Goal: Task Accomplishment & Management: Manage account settings

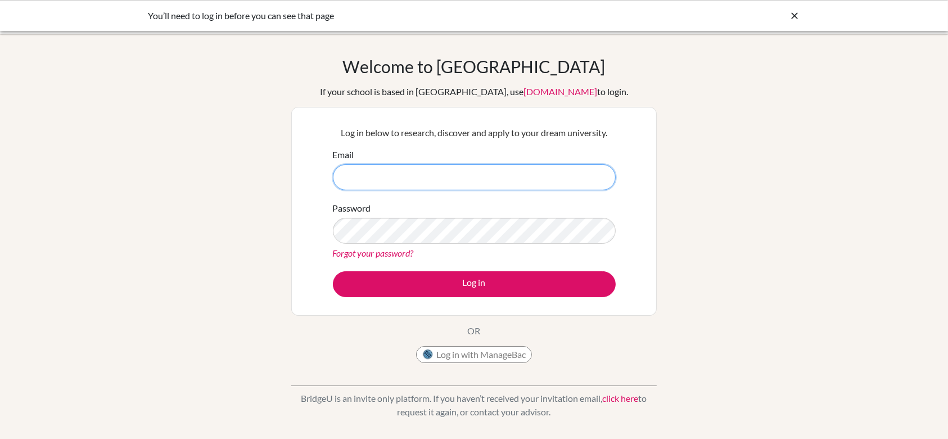
type input "[EMAIL_ADDRESS][DOMAIN_NAME]"
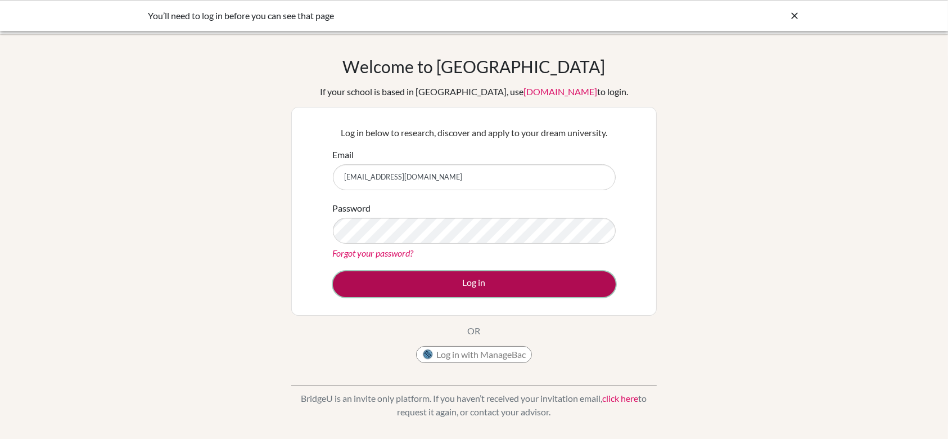
click at [495, 281] on button "Log in" at bounding box center [474, 284] width 283 height 26
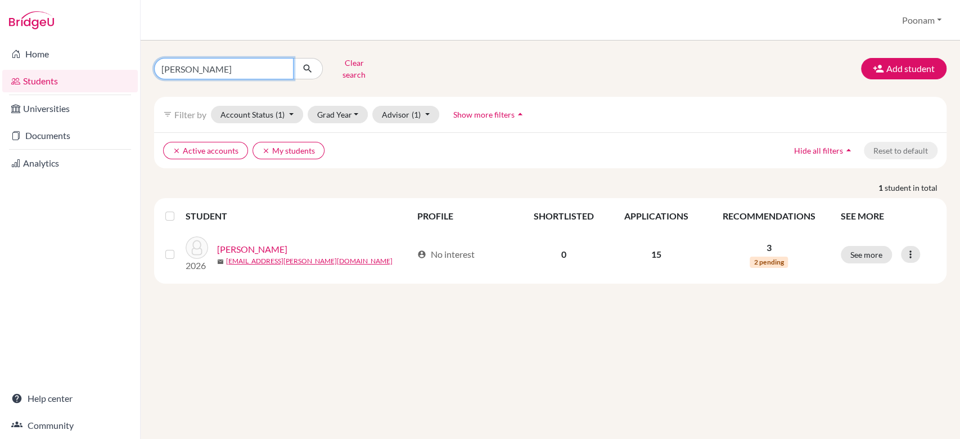
click at [243, 69] on input "anusha" at bounding box center [223, 68] width 139 height 21
type input "[PERSON_NAME]"
click button "submit" at bounding box center [308, 68] width 30 height 21
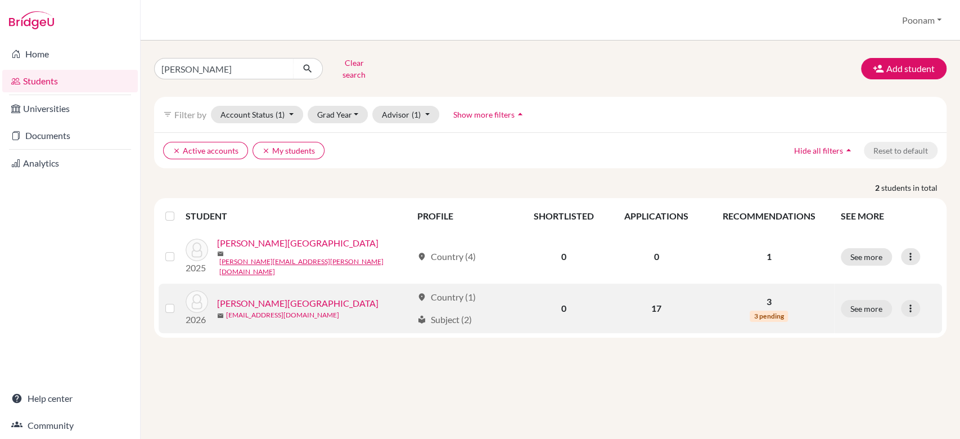
click at [259, 310] on link "[EMAIL_ADDRESS][DOMAIN_NAME]" at bounding box center [282, 315] width 113 height 10
click at [272, 296] on link "[PERSON_NAME][GEOGRAPHIC_DATA]" at bounding box center [297, 302] width 161 height 13
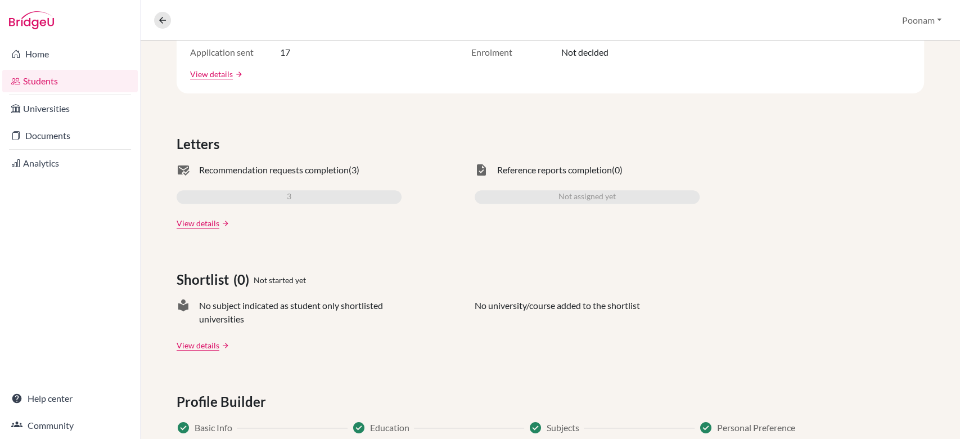
scroll to position [271, 0]
click at [285, 190] on div "3" at bounding box center [289, 196] width 225 height 13
click at [205, 226] on link "View details" at bounding box center [198, 223] width 43 height 12
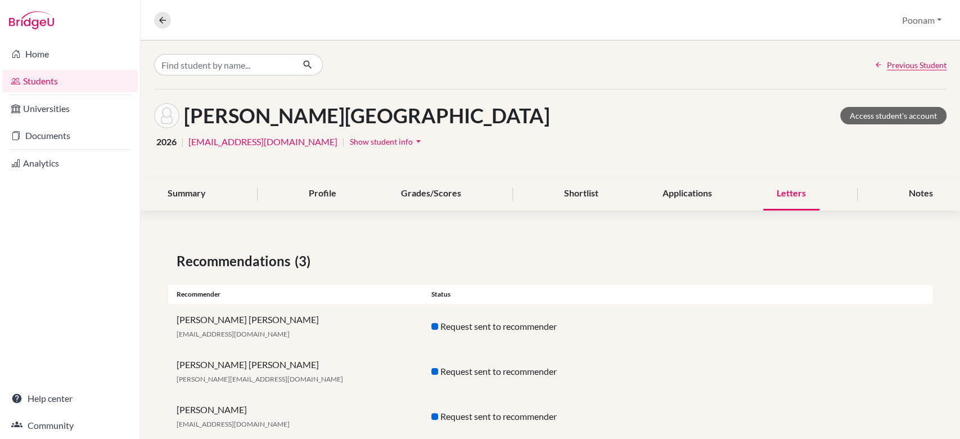
click at [30, 84] on link "Students" at bounding box center [70, 81] width 136 height 22
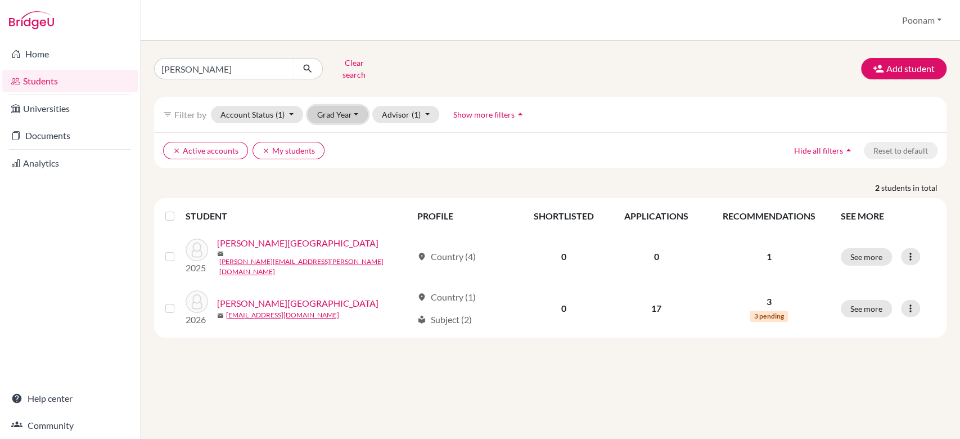
click at [333, 109] on button "Grad Year" at bounding box center [338, 114] width 61 height 17
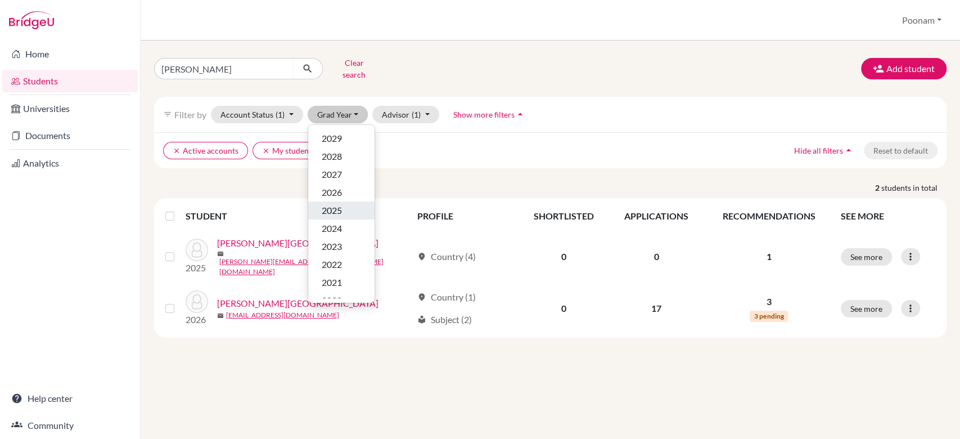
click at [337, 205] on span "2025" at bounding box center [332, 210] width 20 height 13
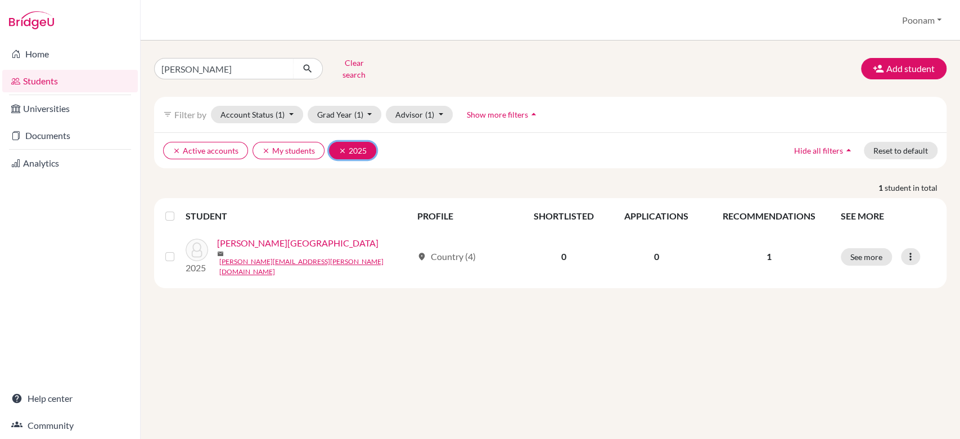
click at [335, 143] on button "clear 2025" at bounding box center [352, 150] width 47 height 17
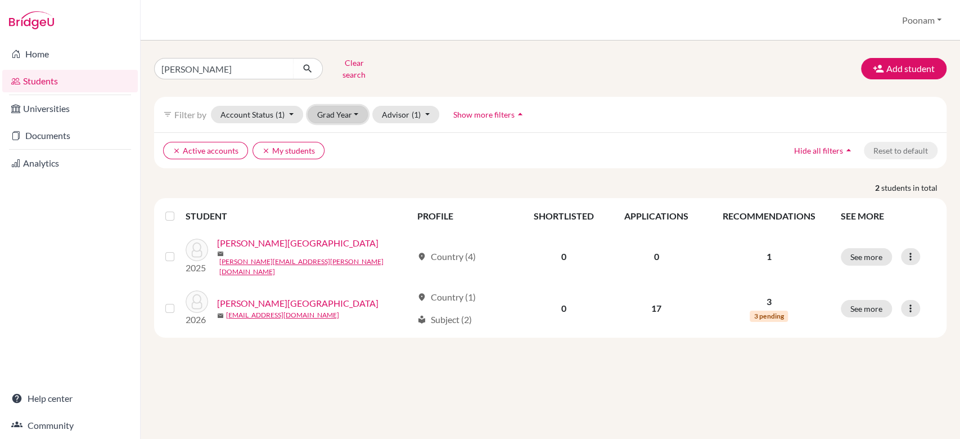
click at [346, 106] on button "Grad Year" at bounding box center [338, 114] width 61 height 17
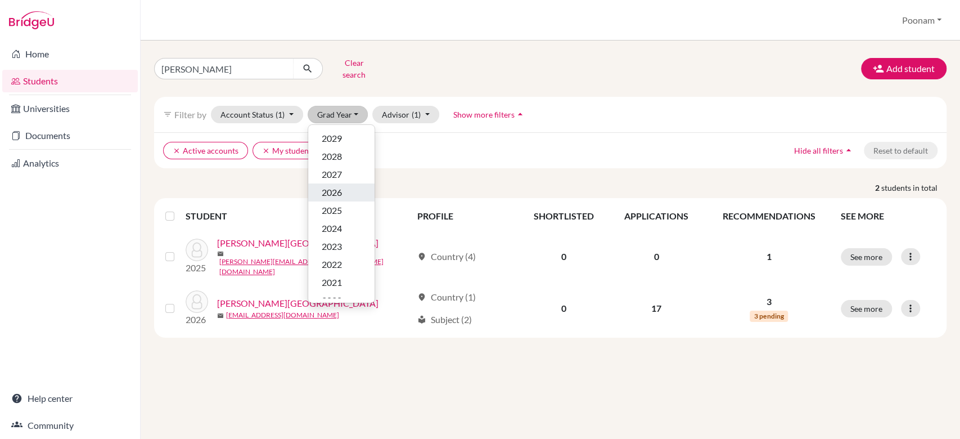
click at [337, 186] on span "2026" at bounding box center [332, 192] width 20 height 13
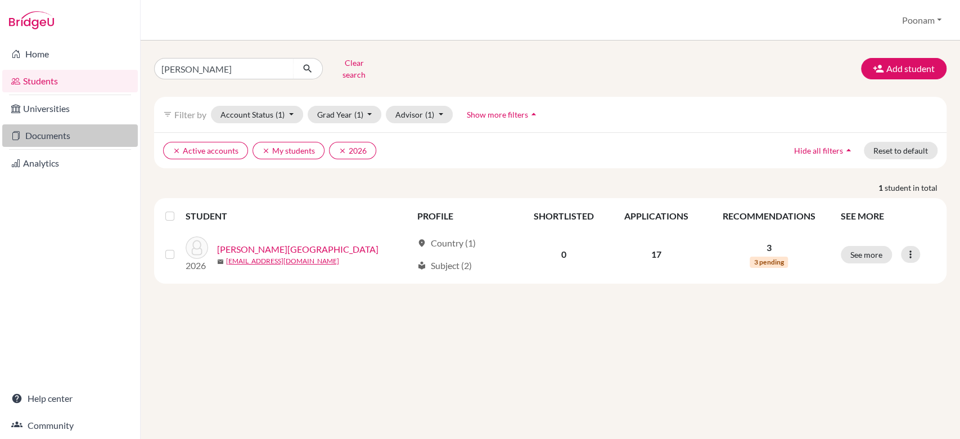
click at [61, 137] on link "Documents" at bounding box center [70, 135] width 136 height 22
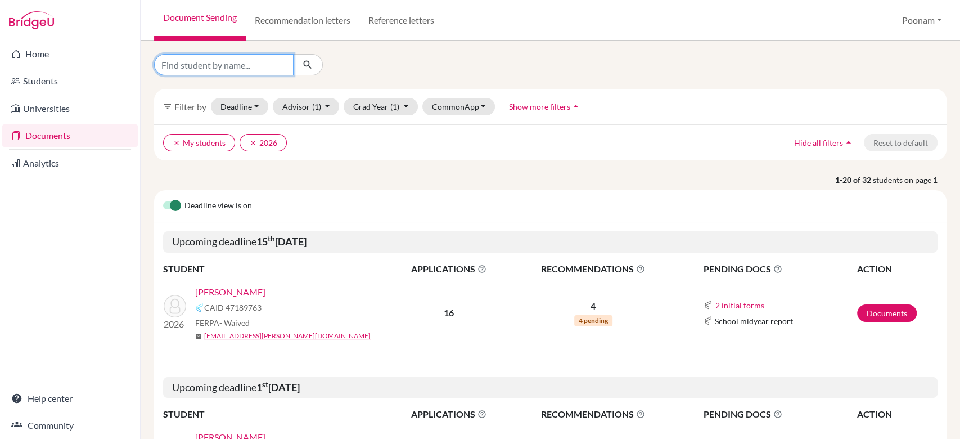
click at [277, 69] on input "Find student by name..." at bounding box center [223, 64] width 139 height 21
type input "[PERSON_NAME]"
click button "submit" at bounding box center [308, 64] width 30 height 21
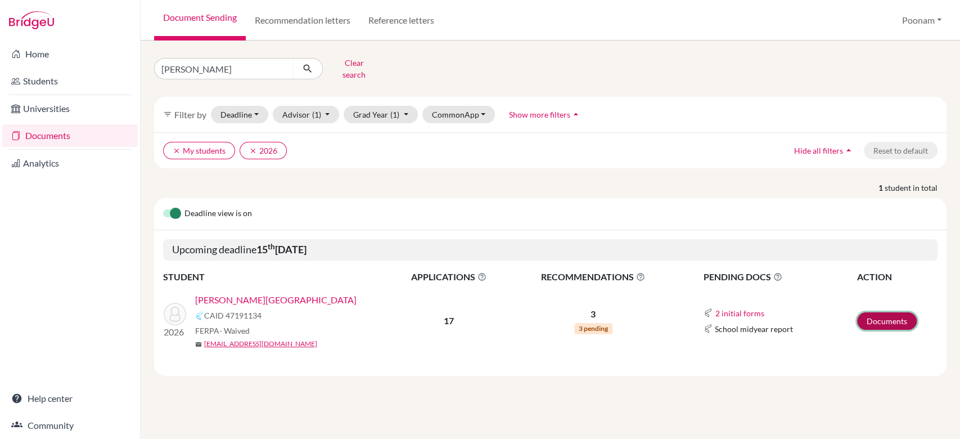
click at [862, 316] on link "Documents" at bounding box center [887, 320] width 60 height 17
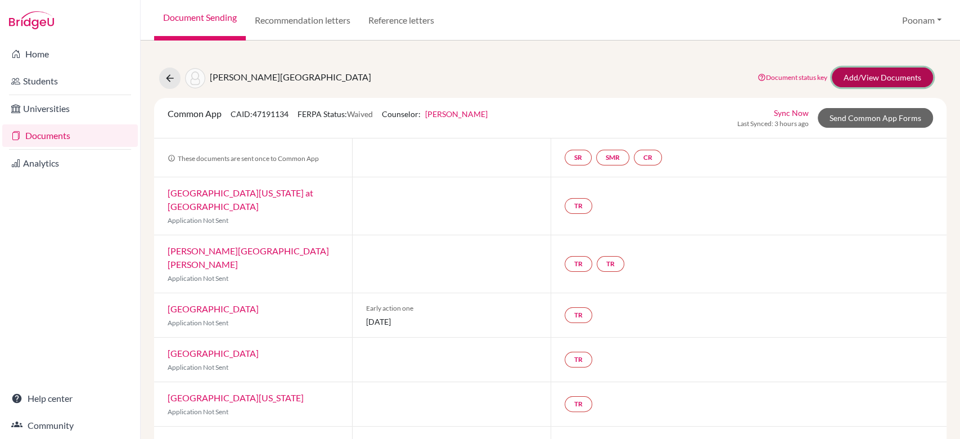
click at [869, 70] on link "Add/View Documents" at bounding box center [882, 77] width 101 height 20
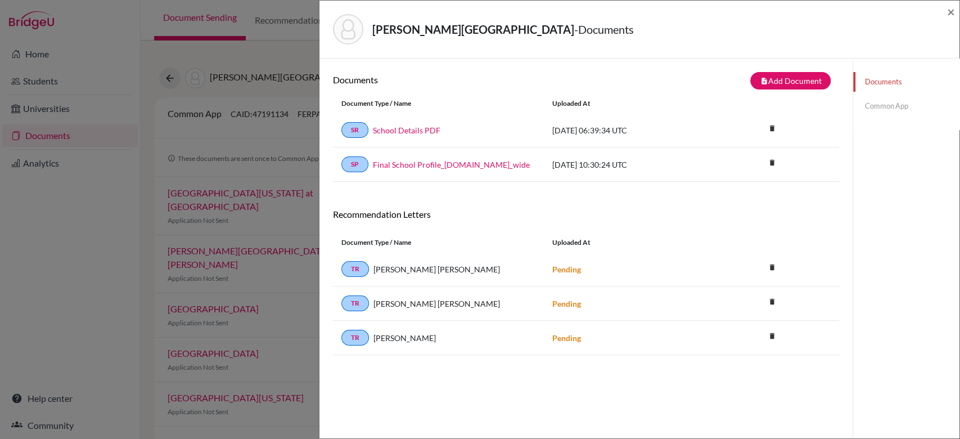
scroll to position [58, 0]
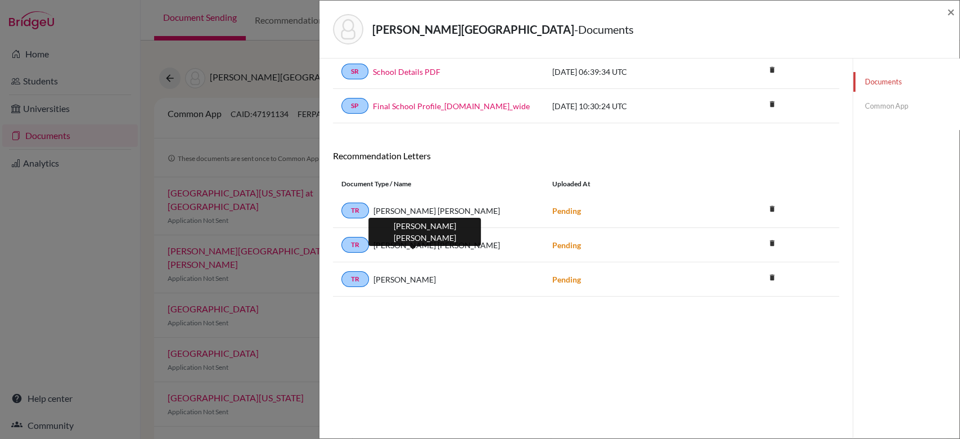
click at [391, 249] on span "Augustina Queen Mary" at bounding box center [436, 245] width 127 height 12
click at [371, 246] on div "Augustina Queen Mary" at bounding box center [452, 245] width 166 height 12
click at [891, 103] on link "Common App" at bounding box center [906, 106] width 106 height 20
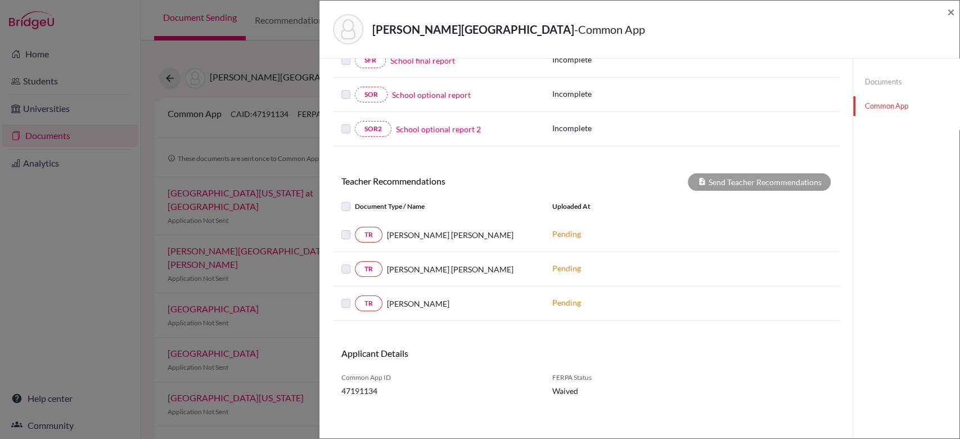
scroll to position [268, 0]
click at [370, 267] on link "TR" at bounding box center [369, 268] width 28 height 16
click at [355, 261] on label at bounding box center [355, 261] width 0 height 0
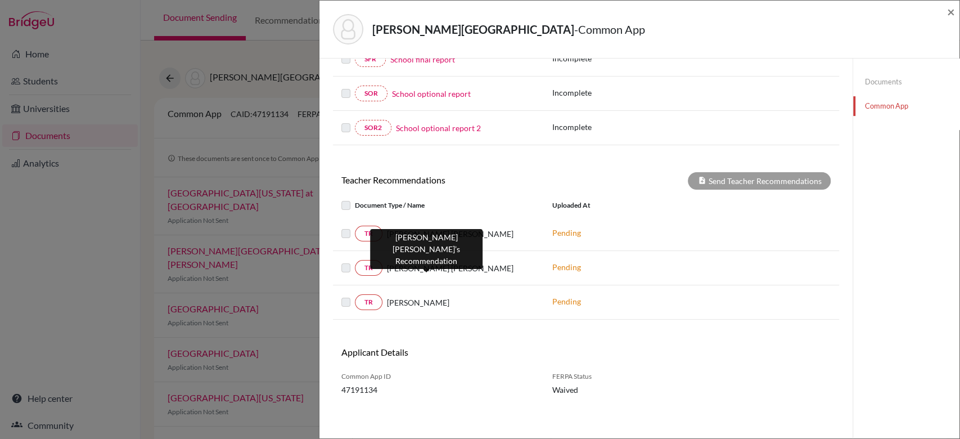
click at [412, 265] on span "Augustina Queen Mary" at bounding box center [450, 268] width 127 height 12
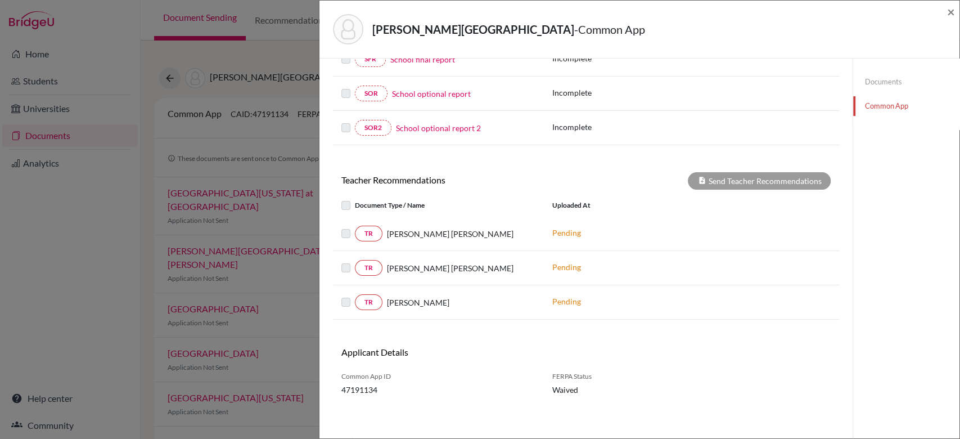
scroll to position [0, 0]
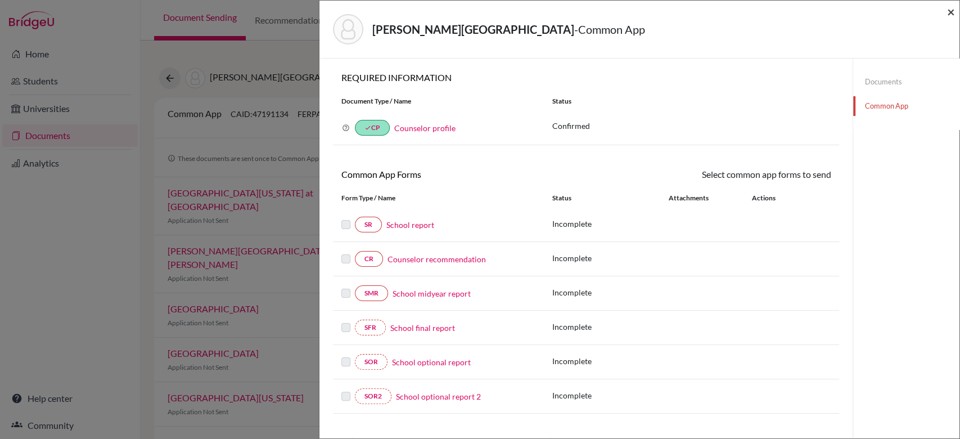
click at [951, 17] on span "×" at bounding box center [951, 11] width 8 height 16
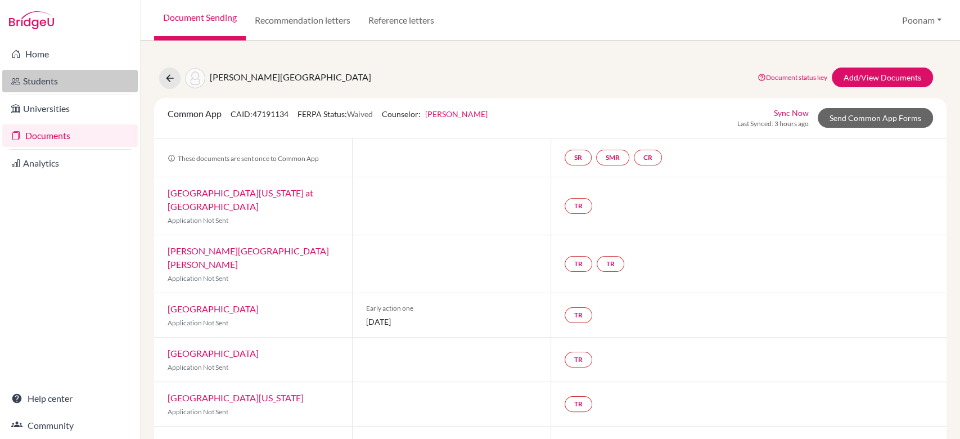
click at [42, 83] on link "Students" at bounding box center [70, 81] width 136 height 22
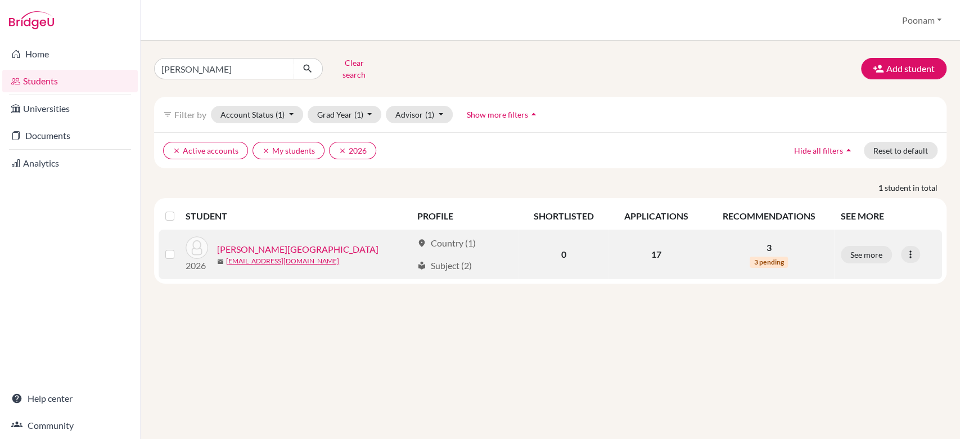
click at [277, 242] on link "[PERSON_NAME][GEOGRAPHIC_DATA]" at bounding box center [297, 248] width 161 height 13
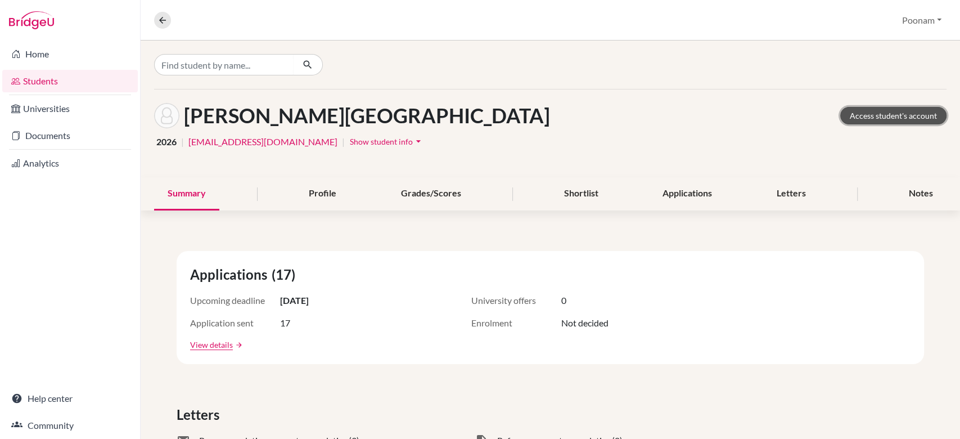
click at [877, 115] on link "Access student's account" at bounding box center [893, 115] width 106 height 17
